Goal: Transaction & Acquisition: Obtain resource

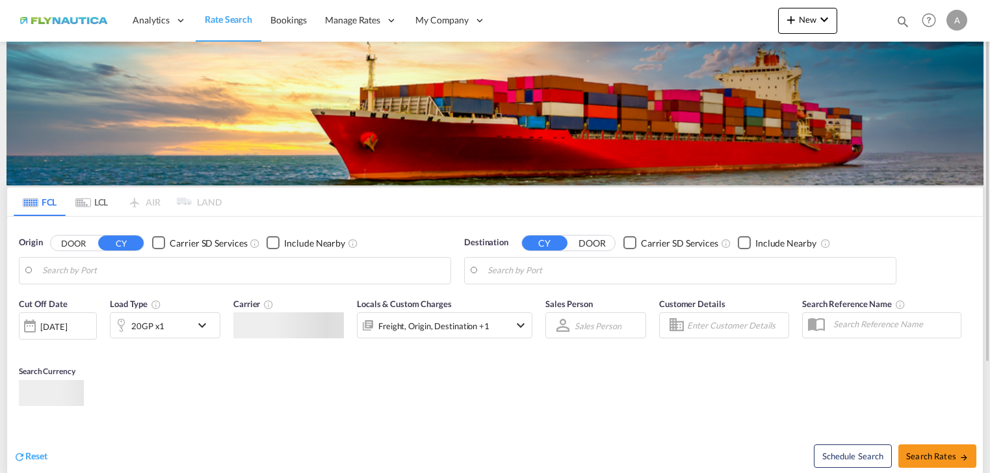
type input "[GEOGRAPHIC_DATA], [GEOGRAPHIC_DATA]"
type input "Kuching, [GEOGRAPHIC_DATA], MYKCH"
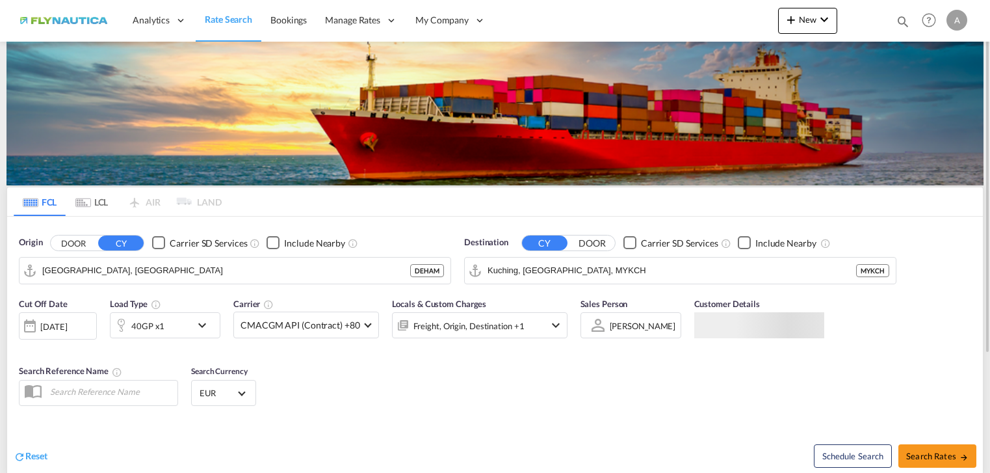
click at [77, 242] on button "DOOR" at bounding box center [74, 242] width 46 height 15
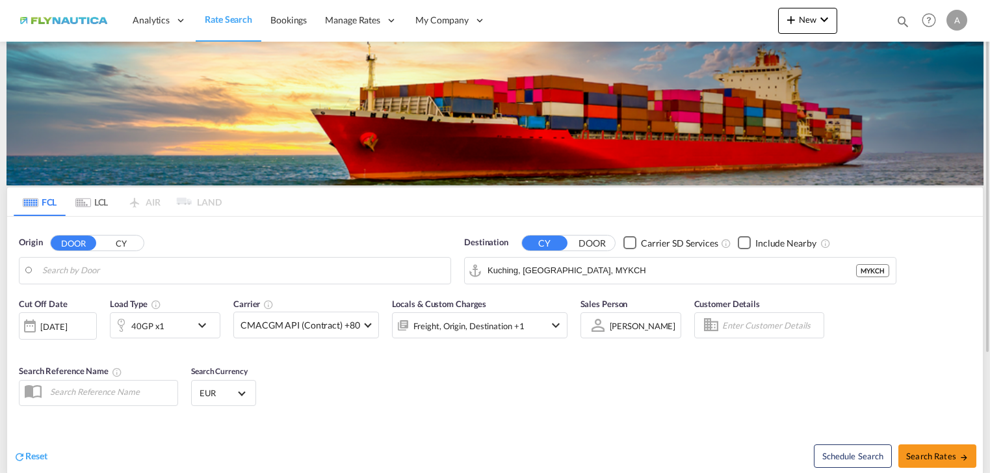
click at [169, 261] on input "Search by Door" at bounding box center [243, 271] width 402 height 20
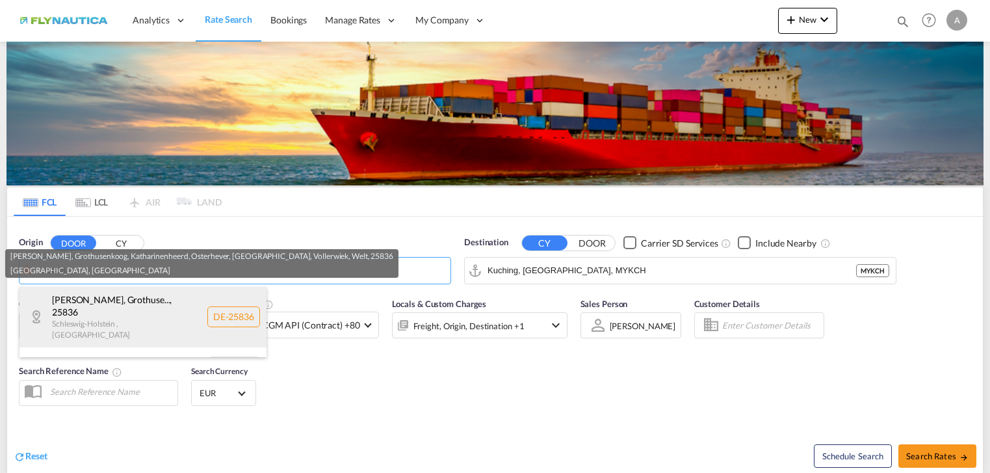
click at [81, 310] on div "[PERSON_NAME], Grothuse... , 25836 [GEOGRAPHIC_DATA] , [GEOGRAPHIC_DATA] DE-258…" at bounding box center [143, 317] width 247 height 60
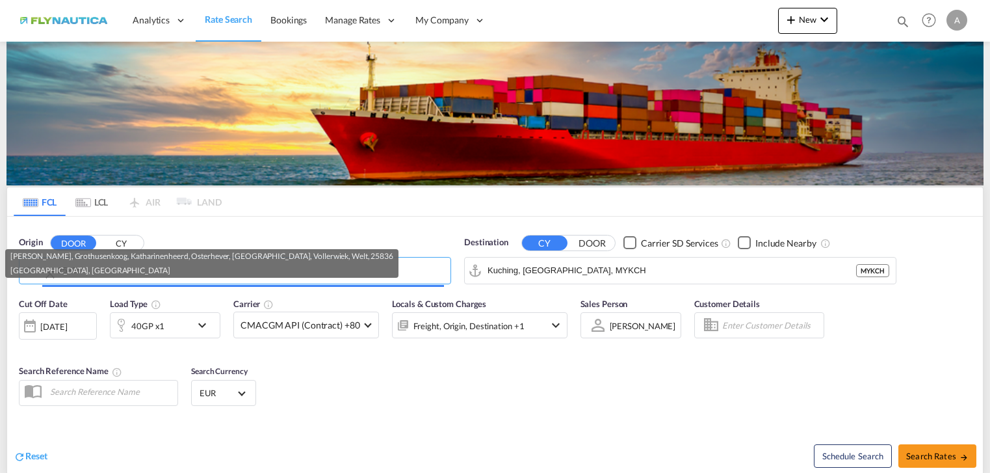
type input "DE-25836, [PERSON_NAME], [GEOGRAPHIC_DATA], [GEOGRAPHIC_DATA], Osterhever, [GEO…"
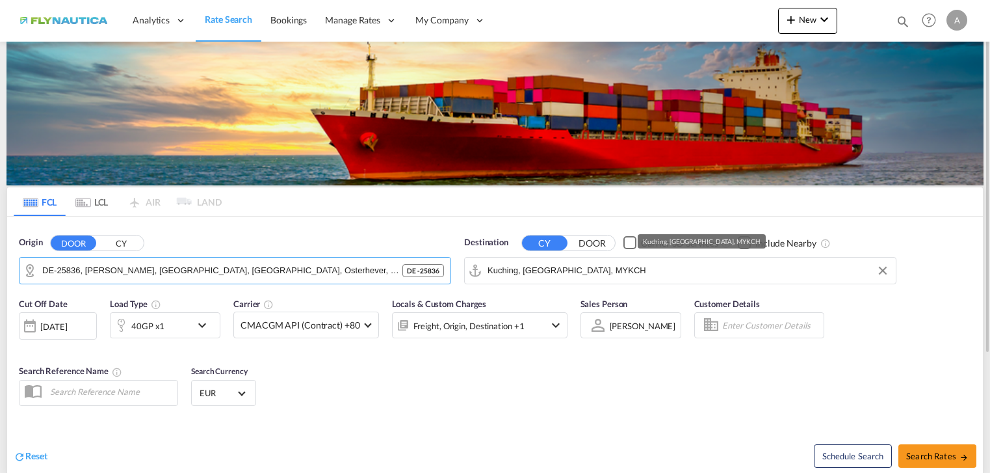
drag, startPoint x: 563, startPoint y: 258, endPoint x: 291, endPoint y: 240, distance: 271.8
click at [294, 240] on div "Origin DOOR CY DE-25836, [GEOGRAPHIC_DATA], [GEOGRAPHIC_DATA], [GEOGRAPHIC_DATA…" at bounding box center [495, 254] width 976 height 74
drag, startPoint x: 597, startPoint y: 269, endPoint x: 343, endPoint y: 269, distance: 254.3
click at [345, 269] on div "Origin DOOR CY DE-25836, [GEOGRAPHIC_DATA], [GEOGRAPHIC_DATA], [GEOGRAPHIC_DATA…" at bounding box center [495, 254] width 976 height 74
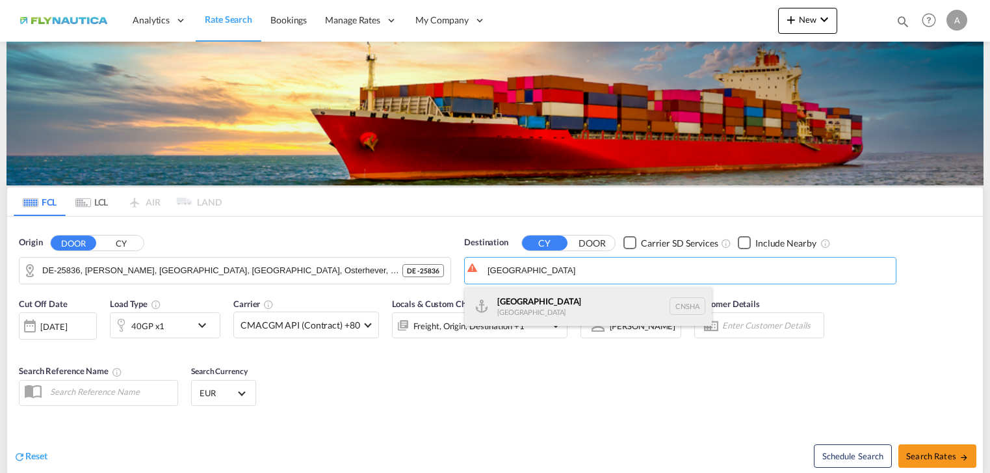
click at [545, 294] on div "Shanghai [GEOGRAPHIC_DATA] [GEOGRAPHIC_DATA]" at bounding box center [588, 306] width 247 height 39
type input "[GEOGRAPHIC_DATA], [GEOGRAPHIC_DATA]"
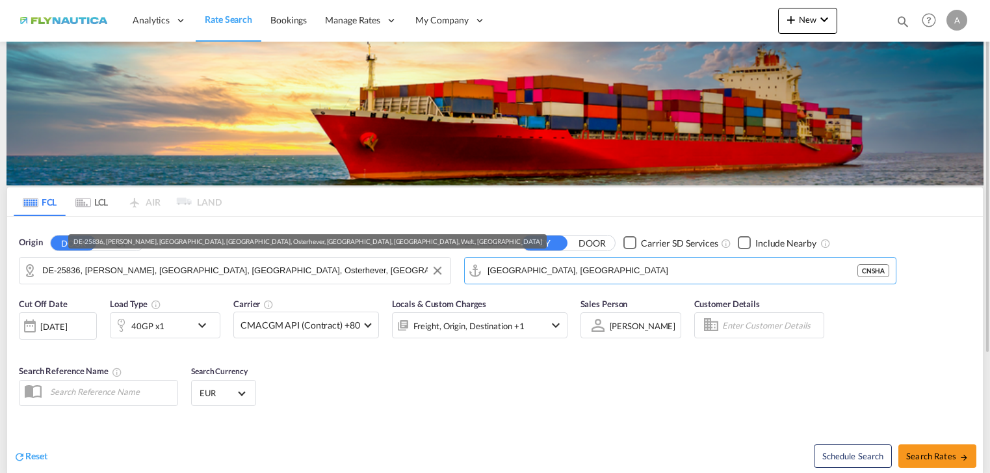
click at [204, 328] on md-icon "icon-chevron-down" at bounding box center [205, 325] width 22 height 16
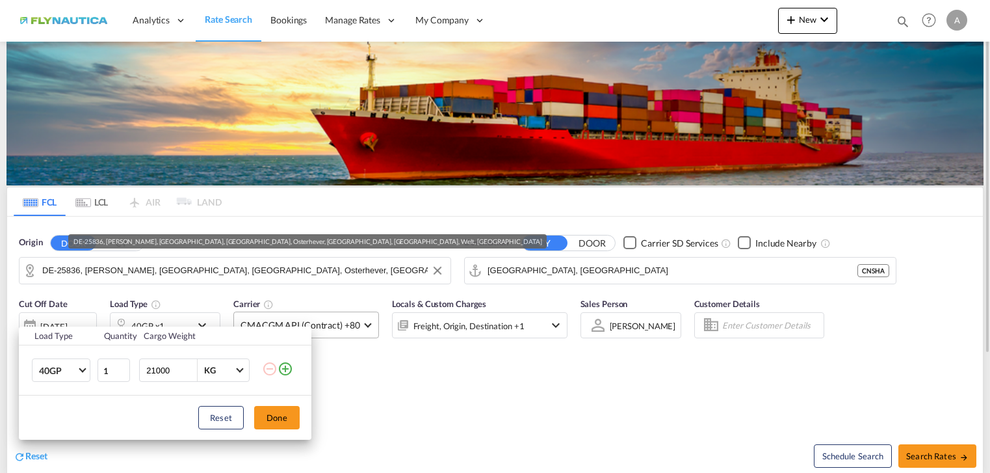
click at [447, 436] on div "Load Type Quantity Cargo Weight 40GP 20GP 40GP 40HC 45HC 20RE 40RE 40HR 20OT 40…" at bounding box center [495, 236] width 990 height 473
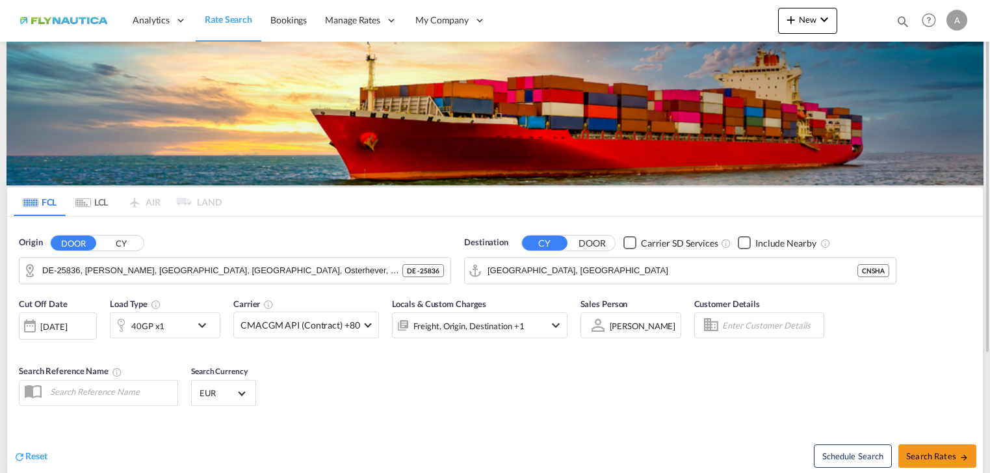
click at [95, 199] on md-tab-item "LCL" at bounding box center [92, 201] width 52 height 29
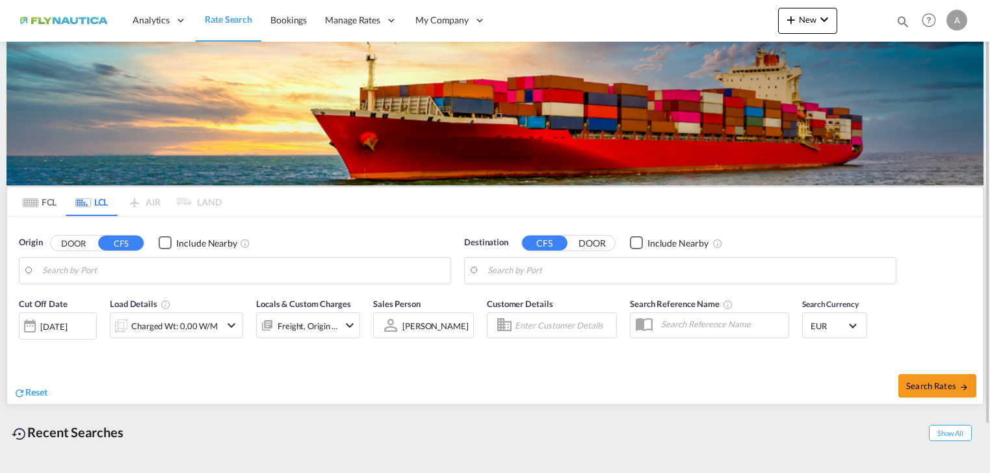
click at [71, 238] on button "DOOR" at bounding box center [74, 242] width 46 height 15
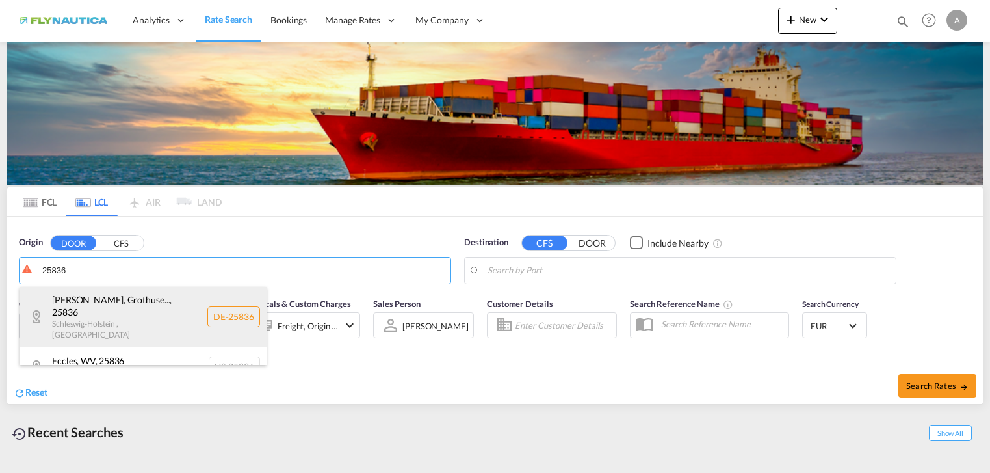
click at [122, 304] on div "[PERSON_NAME], Grothuse... , 25836 [GEOGRAPHIC_DATA] , [GEOGRAPHIC_DATA] DE-258…" at bounding box center [143, 317] width 247 height 60
type input "DE-25836, [PERSON_NAME], [GEOGRAPHIC_DATA], [GEOGRAPHIC_DATA], Osterhever, [GEO…"
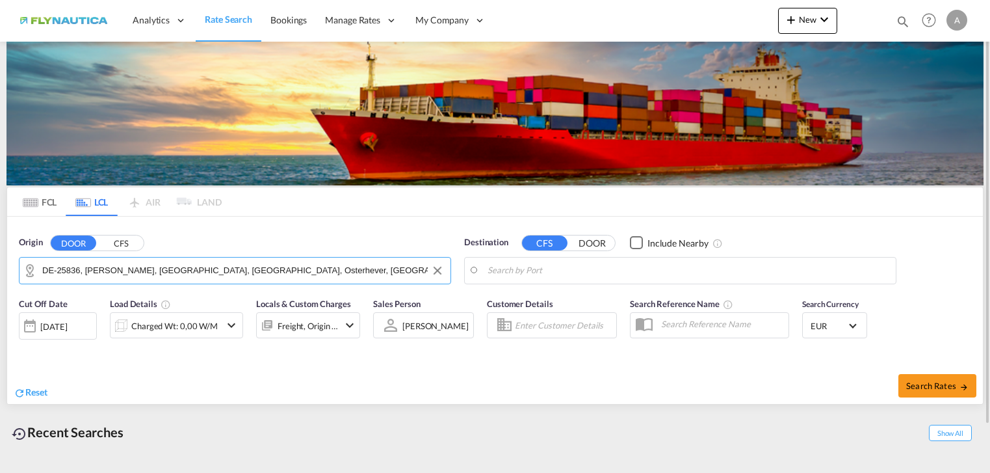
click at [599, 274] on input "Search by Port" at bounding box center [689, 271] width 402 height 20
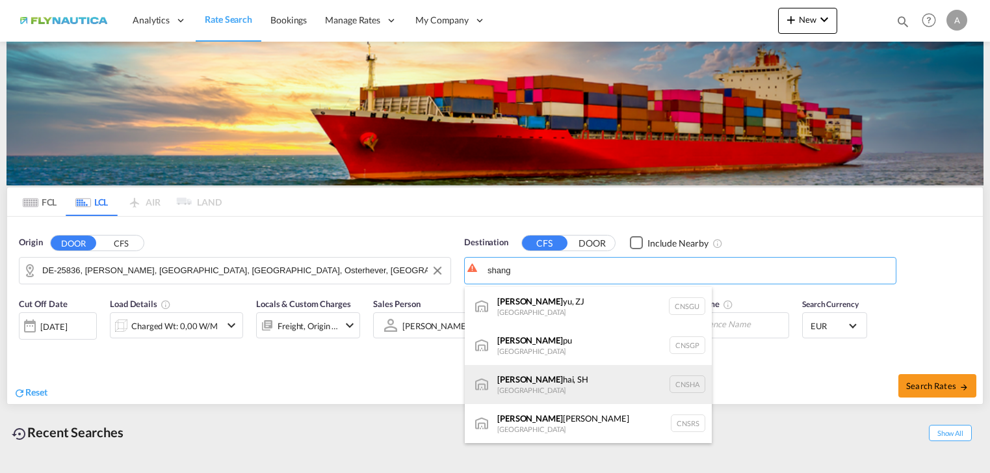
click at [575, 388] on div "[PERSON_NAME], SH [GEOGRAPHIC_DATA] [GEOGRAPHIC_DATA]" at bounding box center [588, 384] width 247 height 39
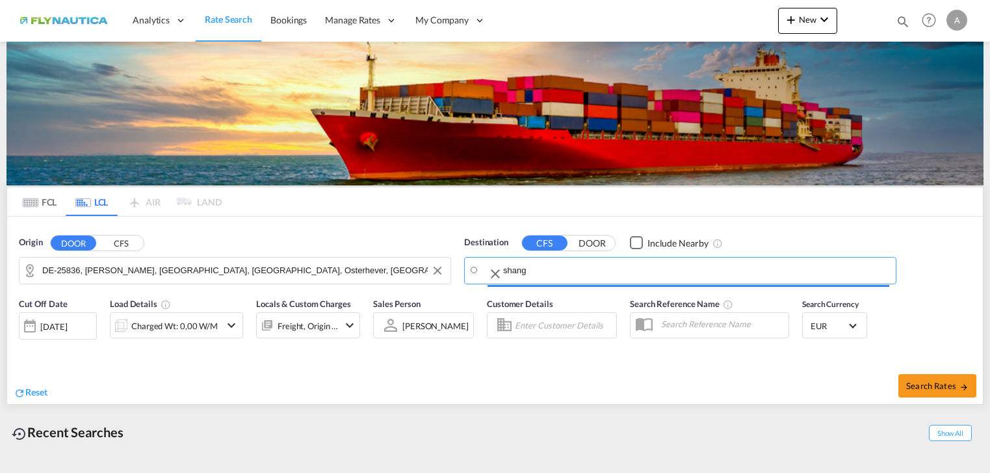
type input "[GEOGRAPHIC_DATA], SH, CNSHA"
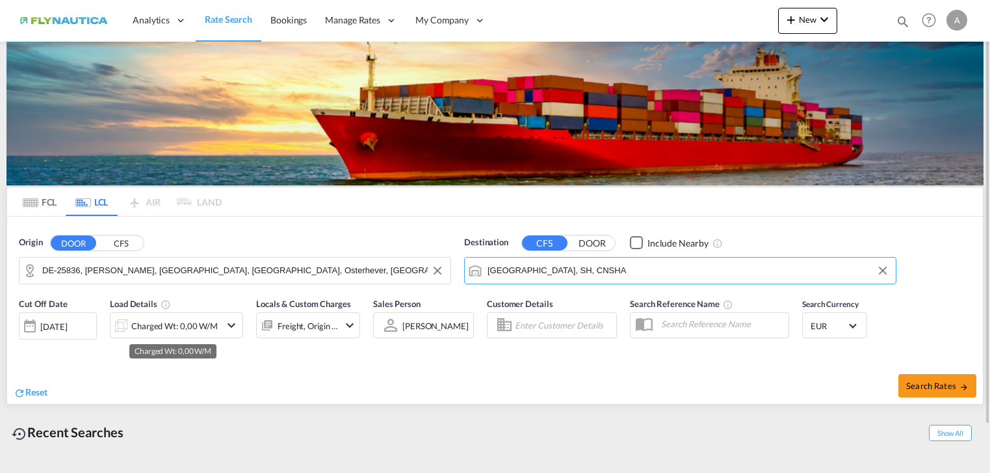
click at [184, 321] on div "Charged Wt: 0,00 W/M" at bounding box center [174, 326] width 86 height 18
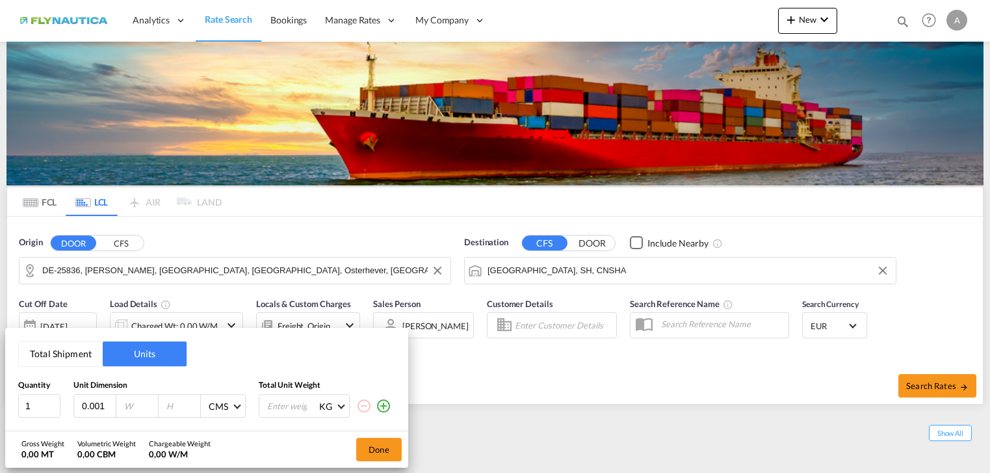
click at [105, 406] on input "0.001" at bounding box center [98, 406] width 35 height 12
drag, startPoint x: 103, startPoint y: 403, endPoint x: -100, endPoint y: 390, distance: 203.3
click at [0, 390] on html "Analytics Dashboard Rate Search Bookings Manage Rates My Rate Files Sell Rates" at bounding box center [495, 236] width 990 height 473
type input "120"
type input "80"
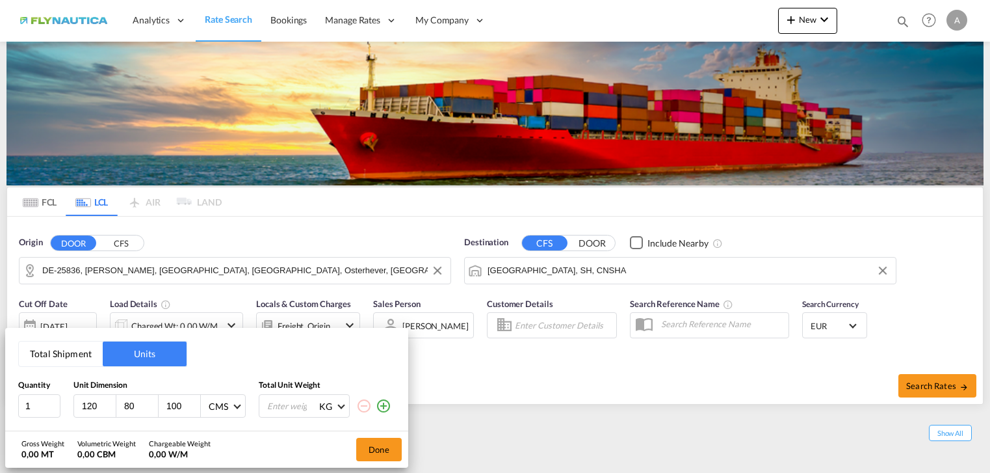
type input "100"
type input "250"
click at [373, 455] on button "Done" at bounding box center [379, 449] width 46 height 23
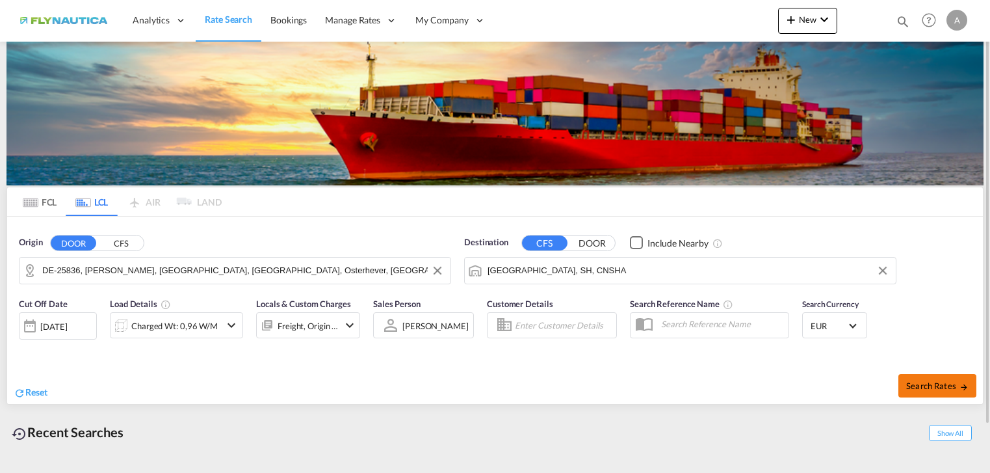
click at [916, 390] on span "Search Rates" at bounding box center [938, 385] width 62 height 10
type input "25836 to CNSHA / [DATE]"
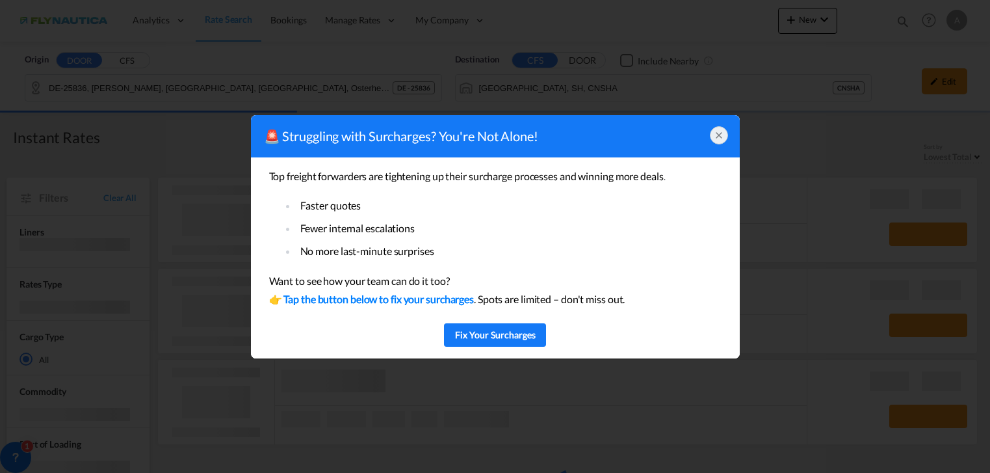
click at [722, 134] on icon at bounding box center [719, 135] width 10 height 10
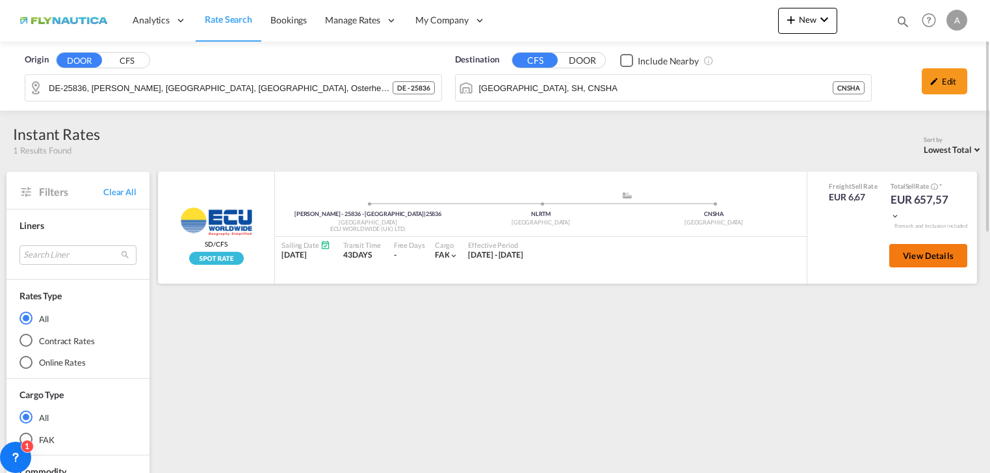
click at [935, 255] on span "View Details" at bounding box center [928, 255] width 51 height 10
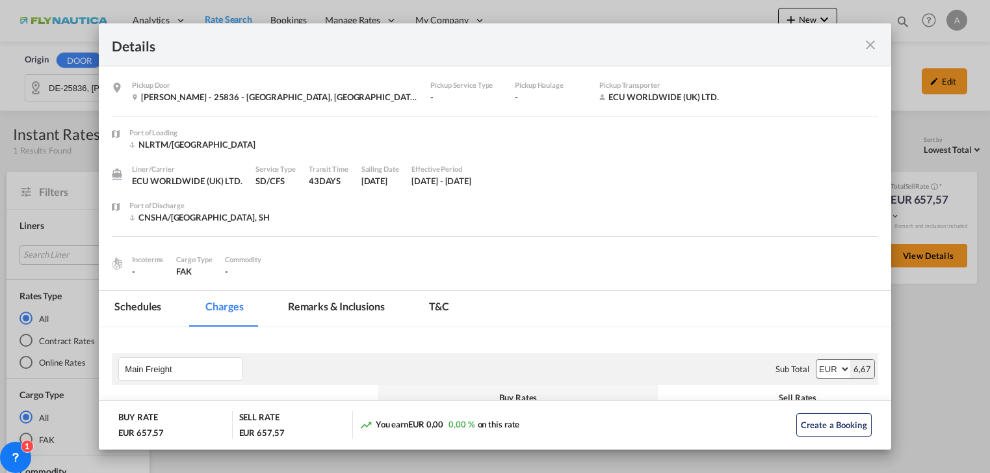
click at [872, 52] on md-icon "icon-close fg-AAA8AD m-0 cursor" at bounding box center [871, 45] width 16 height 16
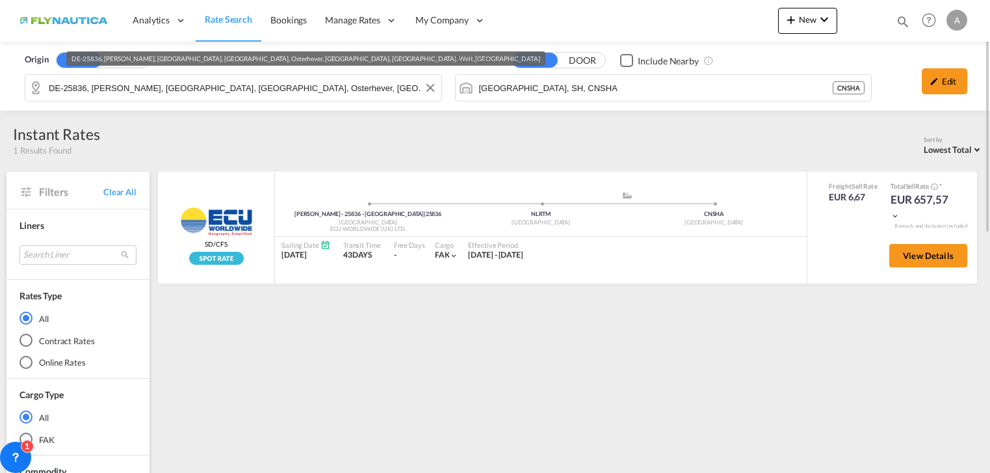
click at [174, 92] on input "DE-25836, [PERSON_NAME], [GEOGRAPHIC_DATA], [GEOGRAPHIC_DATA], Osterhever, [GEO…" at bounding box center [242, 88] width 386 height 20
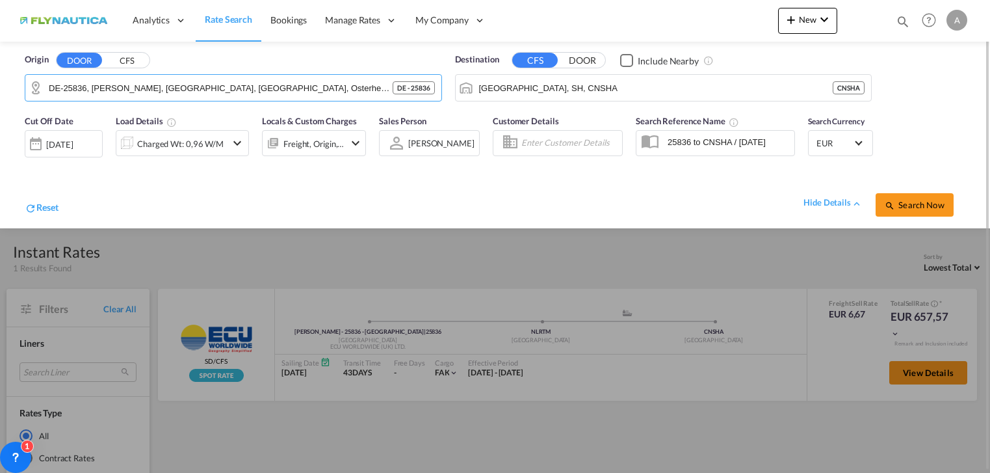
click at [697, 265] on div at bounding box center [495, 236] width 990 height 473
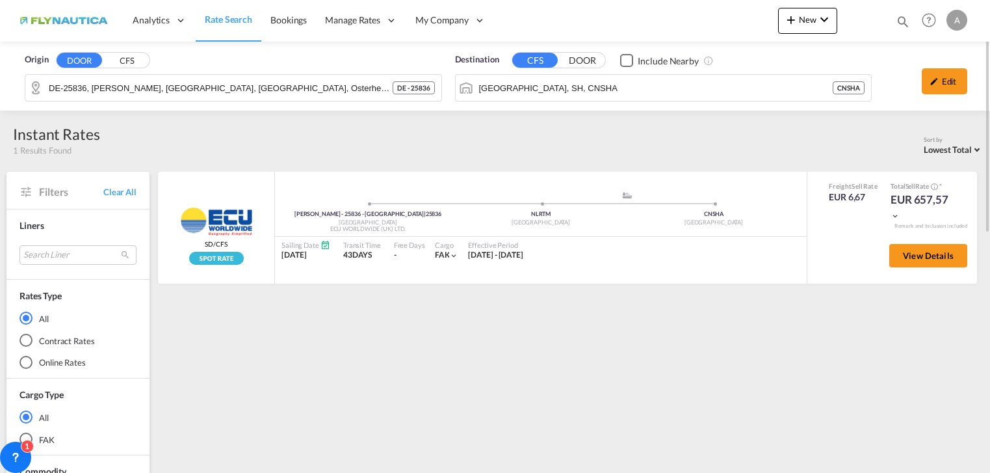
click at [77, 62] on button "DOOR" at bounding box center [80, 60] width 46 height 15
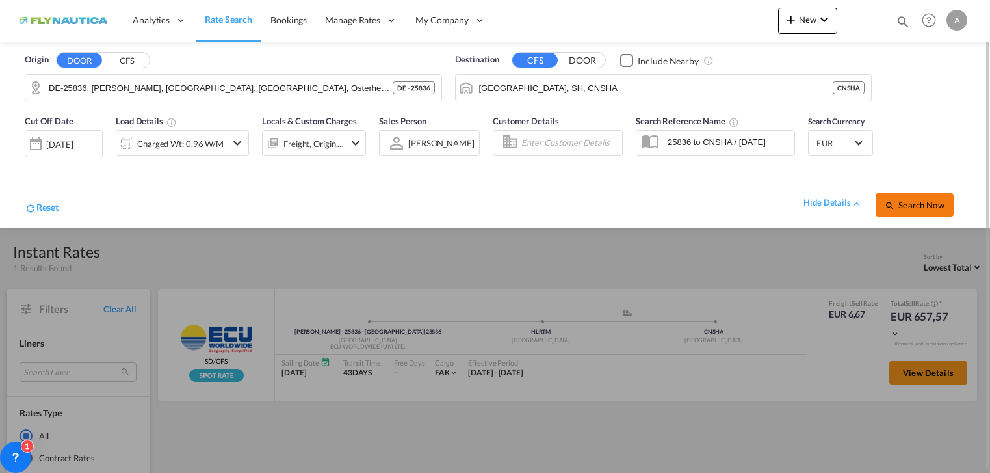
click at [914, 206] on span "Search Now" at bounding box center [914, 205] width 59 height 10
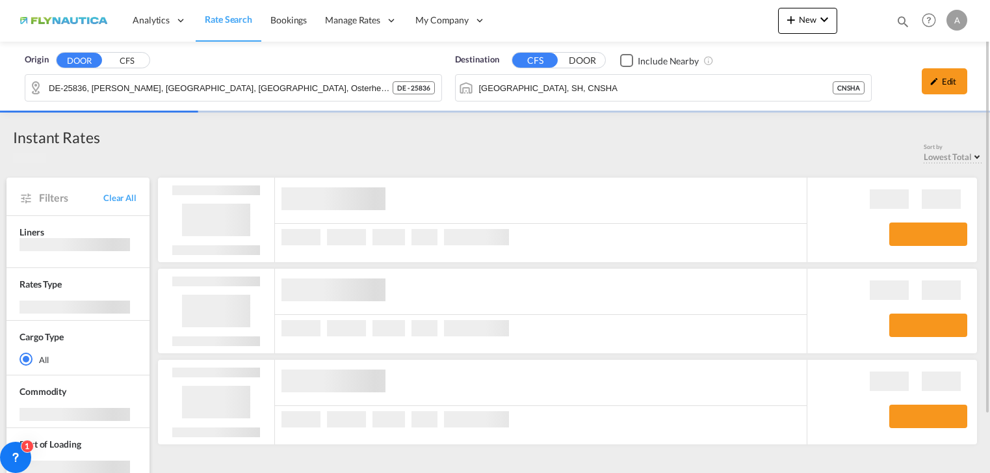
click at [224, 18] on span "Rate Search" at bounding box center [228, 19] width 47 height 11
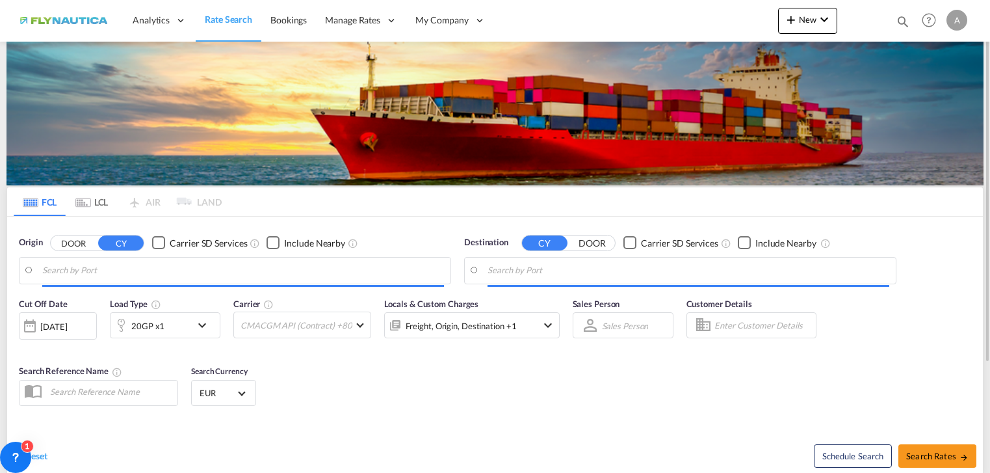
type input "[GEOGRAPHIC_DATA], [GEOGRAPHIC_DATA]"
type input "Kuching, [GEOGRAPHIC_DATA], MYKCH"
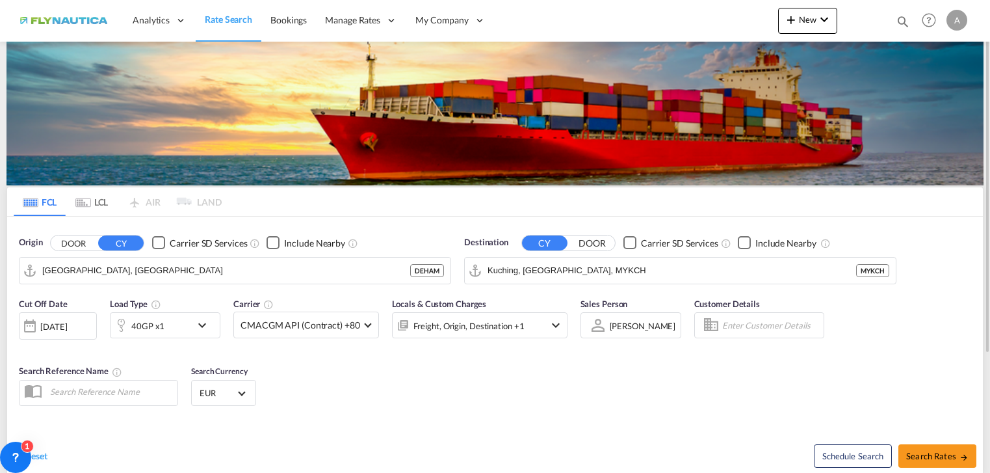
click at [77, 243] on button "DOOR" at bounding box center [74, 242] width 46 height 15
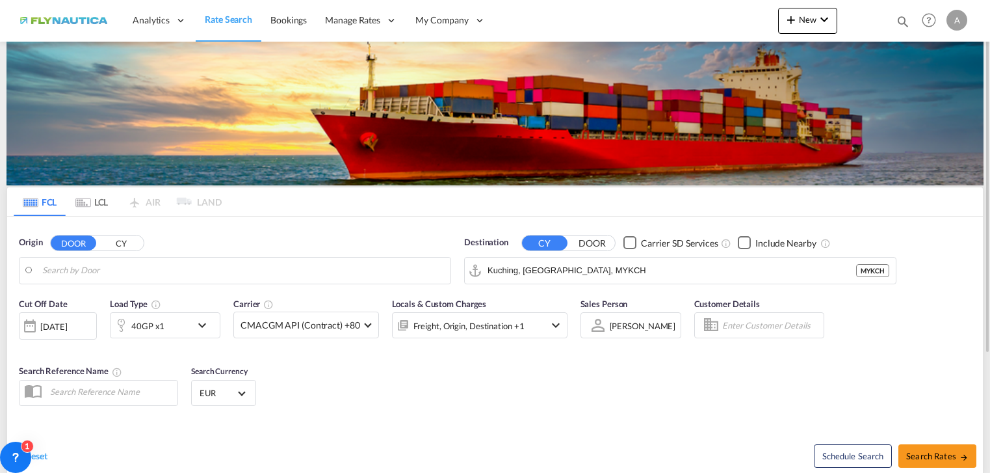
click at [98, 200] on md-tab-item "LCL" at bounding box center [92, 201] width 52 height 29
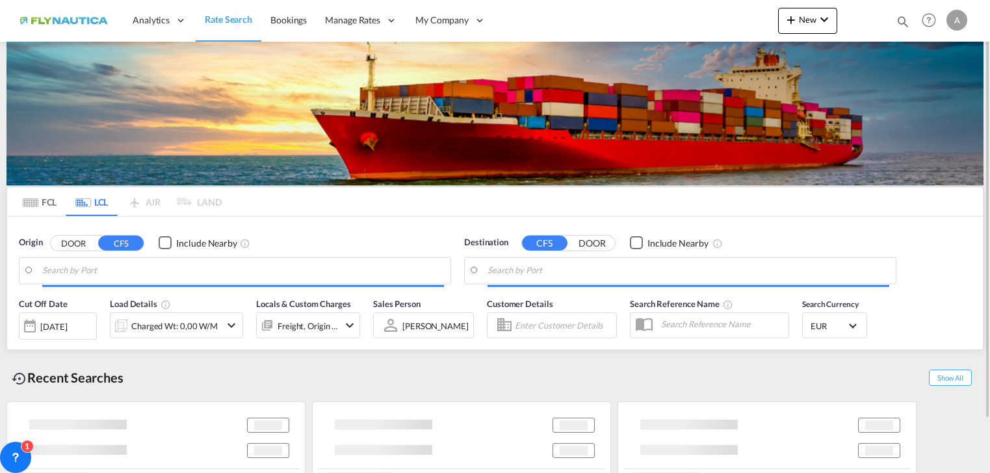
type input "DE-25836, [PERSON_NAME], [GEOGRAPHIC_DATA], [GEOGRAPHIC_DATA], Osterhever, [GEO…"
type input "[GEOGRAPHIC_DATA], SH, CNSHA"
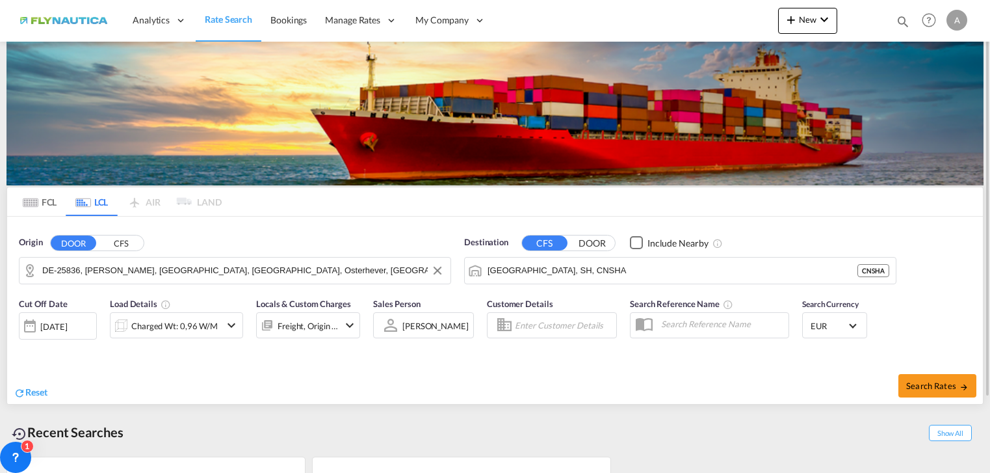
click at [161, 269] on input "DE-25836, [PERSON_NAME], [GEOGRAPHIC_DATA], [GEOGRAPHIC_DATA], Osterhever, [GEO…" at bounding box center [243, 271] width 402 height 20
click at [231, 268] on input "DE-25836, [PERSON_NAME], [GEOGRAPHIC_DATA], [GEOGRAPHIC_DATA], Osterhever, [GEO…" at bounding box center [243, 271] width 402 height 20
click at [365, 274] on input "DE-25836, [PERSON_NAME], [GEOGRAPHIC_DATA], [GEOGRAPHIC_DATA], Osterhever, [GEO…" at bounding box center [243, 271] width 402 height 20
click at [934, 386] on span "Search Rates" at bounding box center [938, 385] width 62 height 10
type input "25836 to CNSHA / [DATE]"
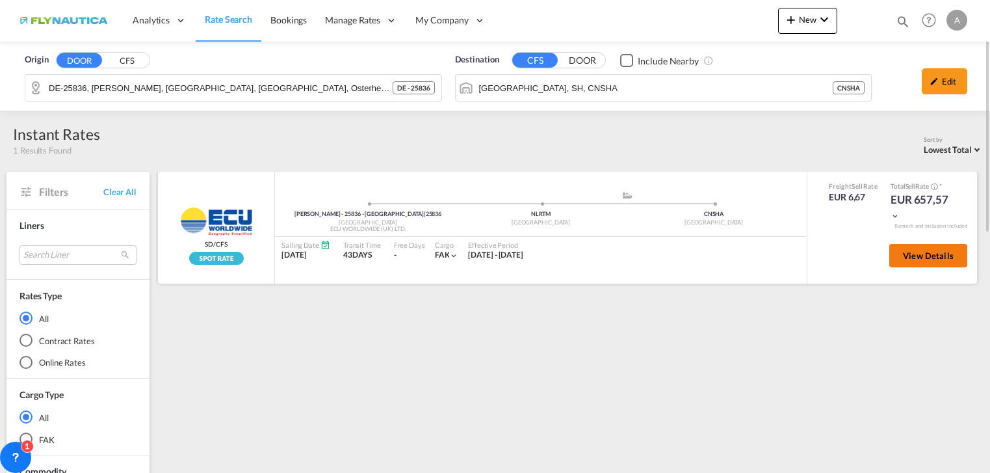
click at [940, 256] on span "View Details" at bounding box center [928, 255] width 51 height 10
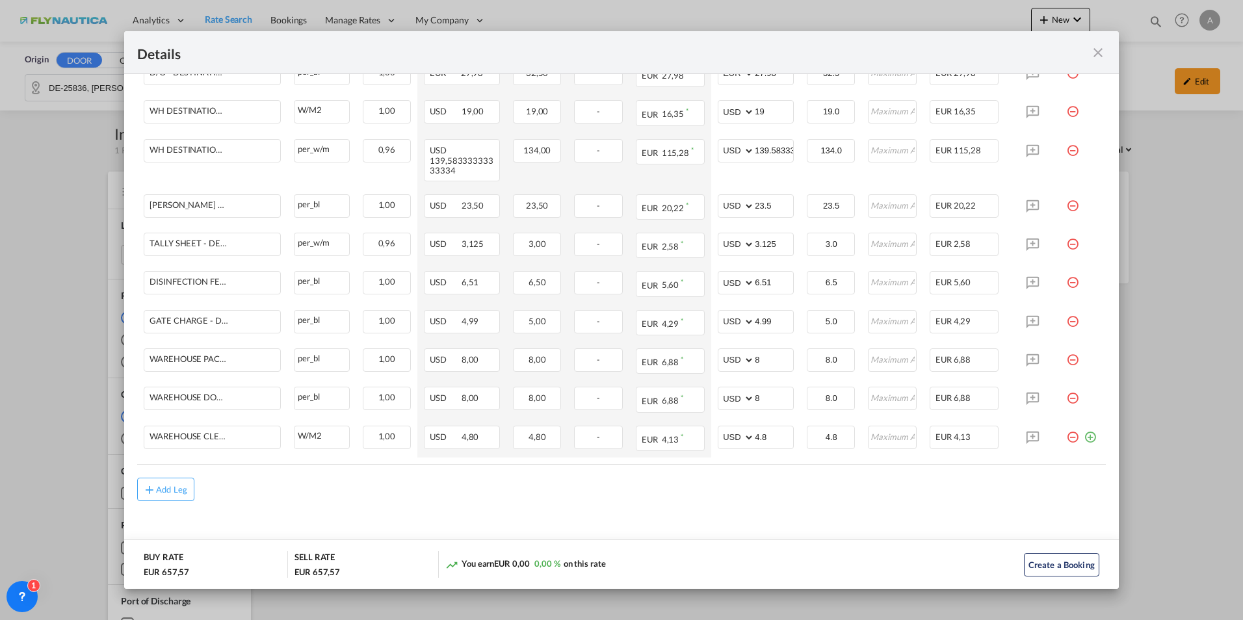
scroll to position [1244, 0]
click at [990, 52] on md-icon "icon-close fg-AAA8AD m-0 cursor" at bounding box center [1099, 53] width 16 height 16
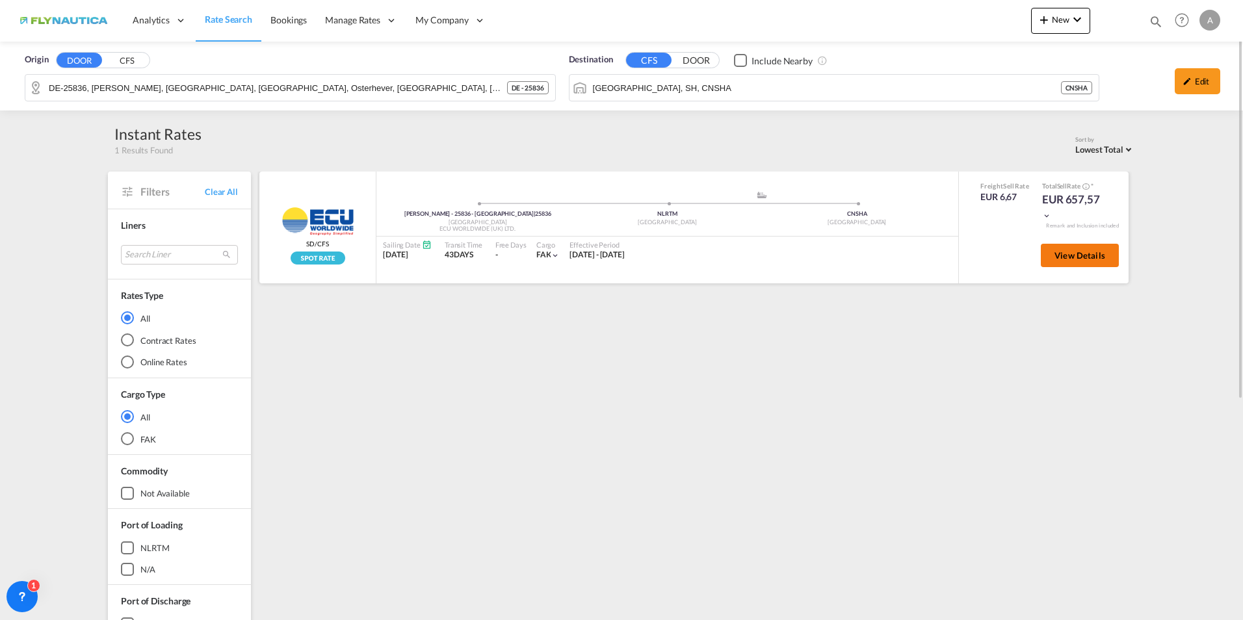
click at [990, 258] on span "View Details" at bounding box center [1080, 255] width 51 height 10
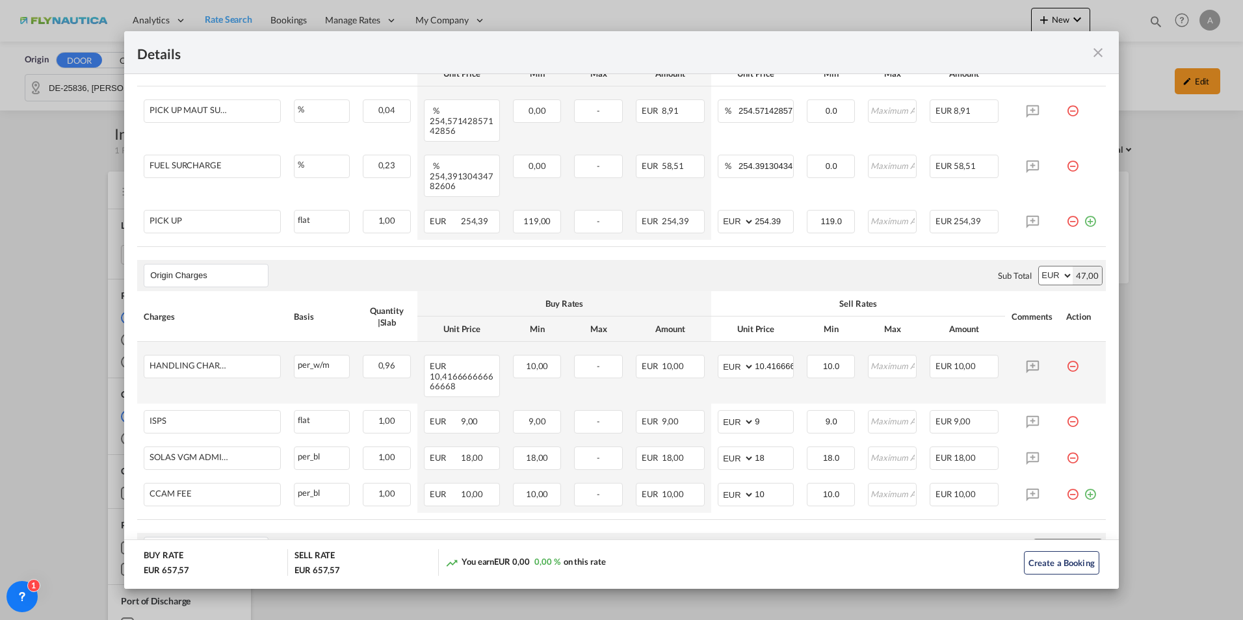
scroll to position [585, 0]
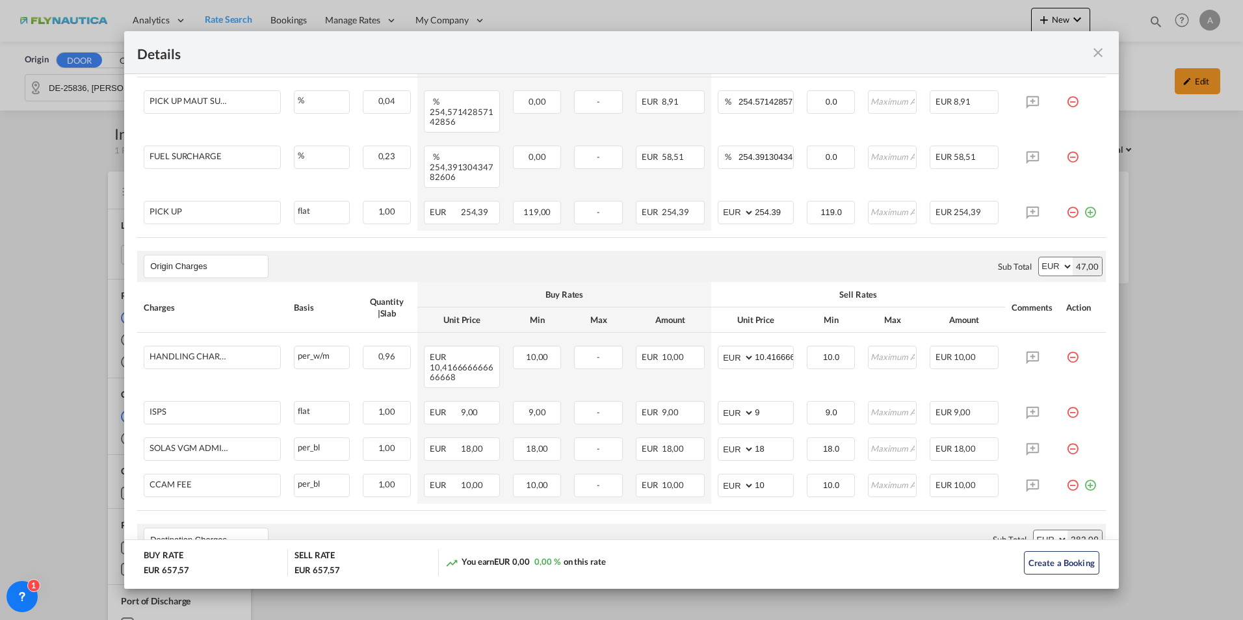
click at [990, 58] on md-icon "icon-close fg-AAA8AD m-0 cursor" at bounding box center [1099, 53] width 16 height 16
